Goal: Check status: Check status

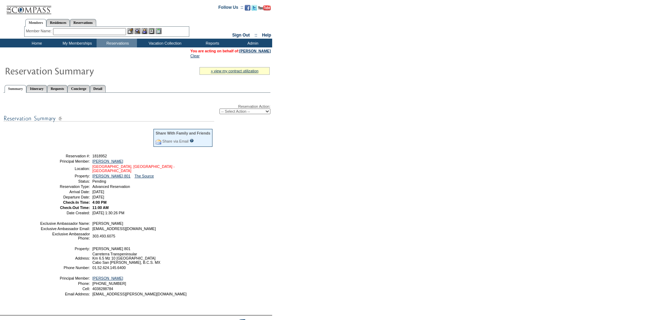
click at [127, 169] on link "Los Cabos, Mexico - Esperanza" at bounding box center [133, 168] width 82 height 8
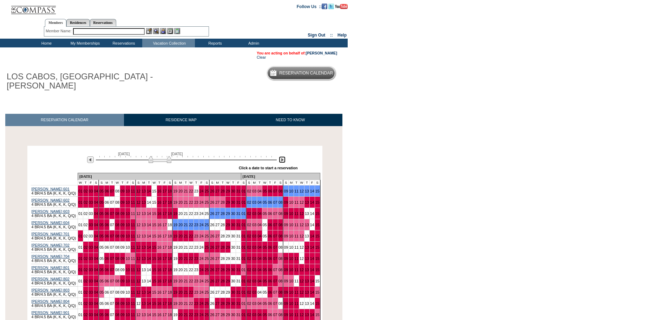
click at [282, 156] on img at bounding box center [282, 159] width 7 height 7
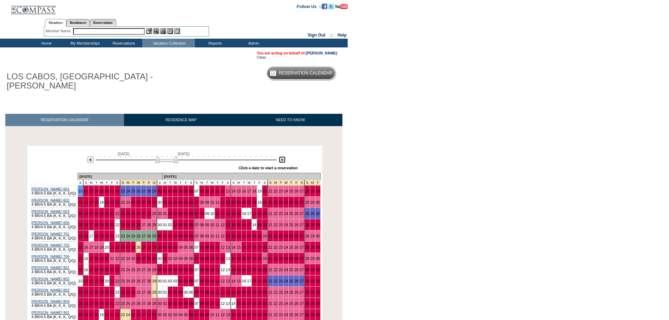
click at [282, 156] on img at bounding box center [282, 159] width 7 height 7
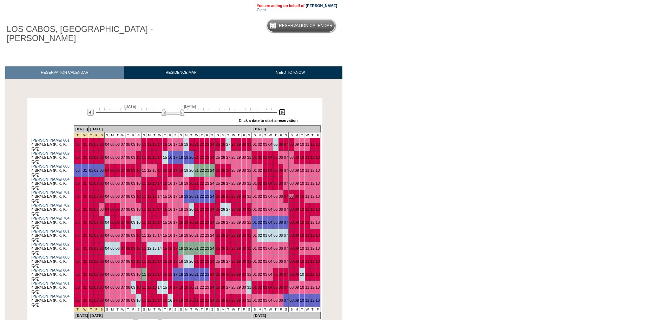
scroll to position [70, 0]
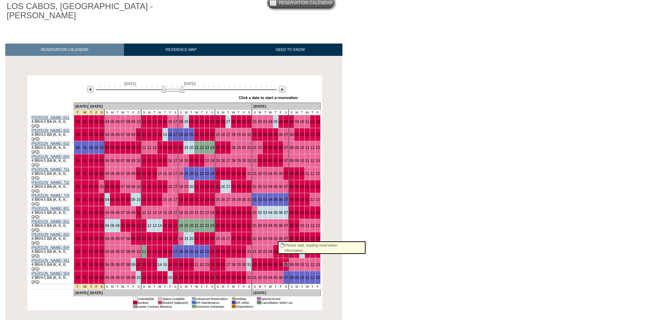
click at [284, 262] on link "07" at bounding box center [286, 264] width 4 height 4
